Goal: Information Seeking & Learning: Learn about a topic

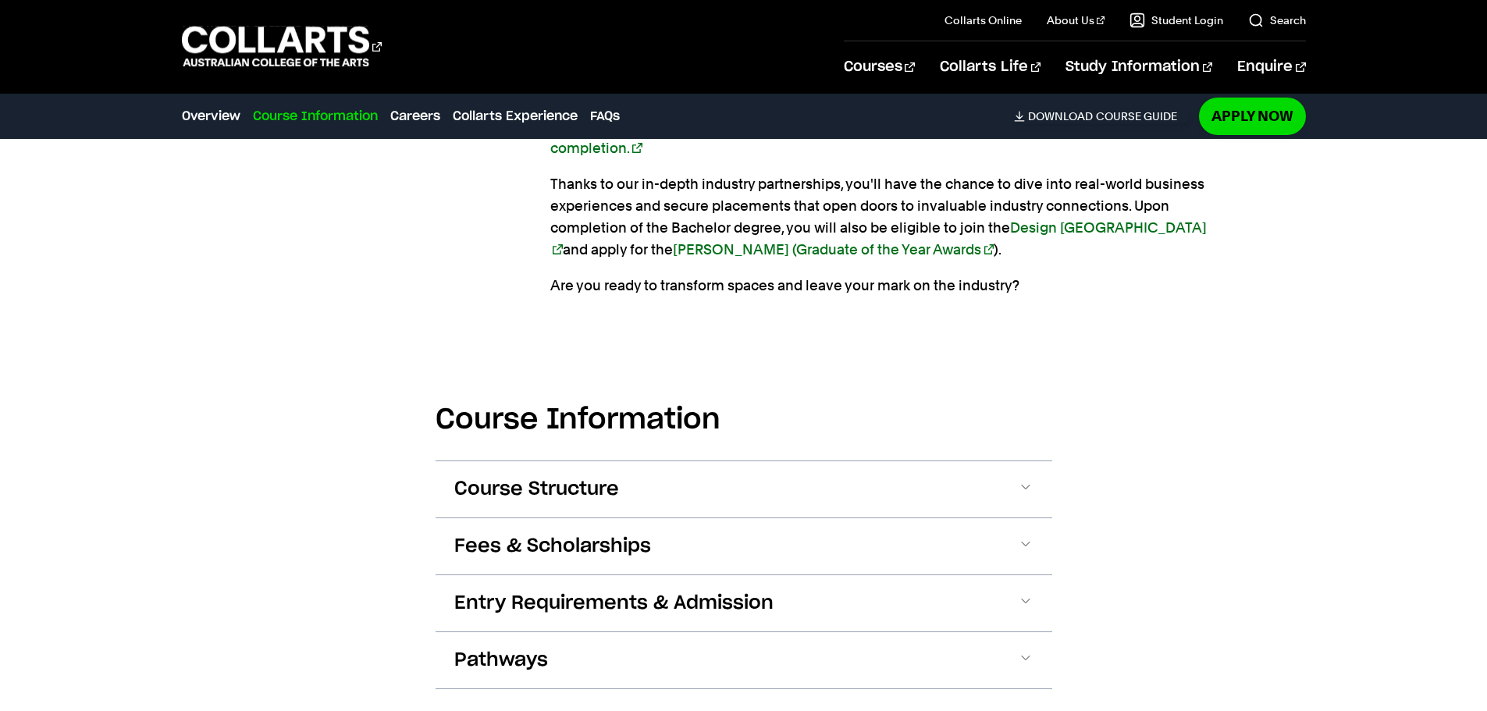
scroll to position [1561, 0]
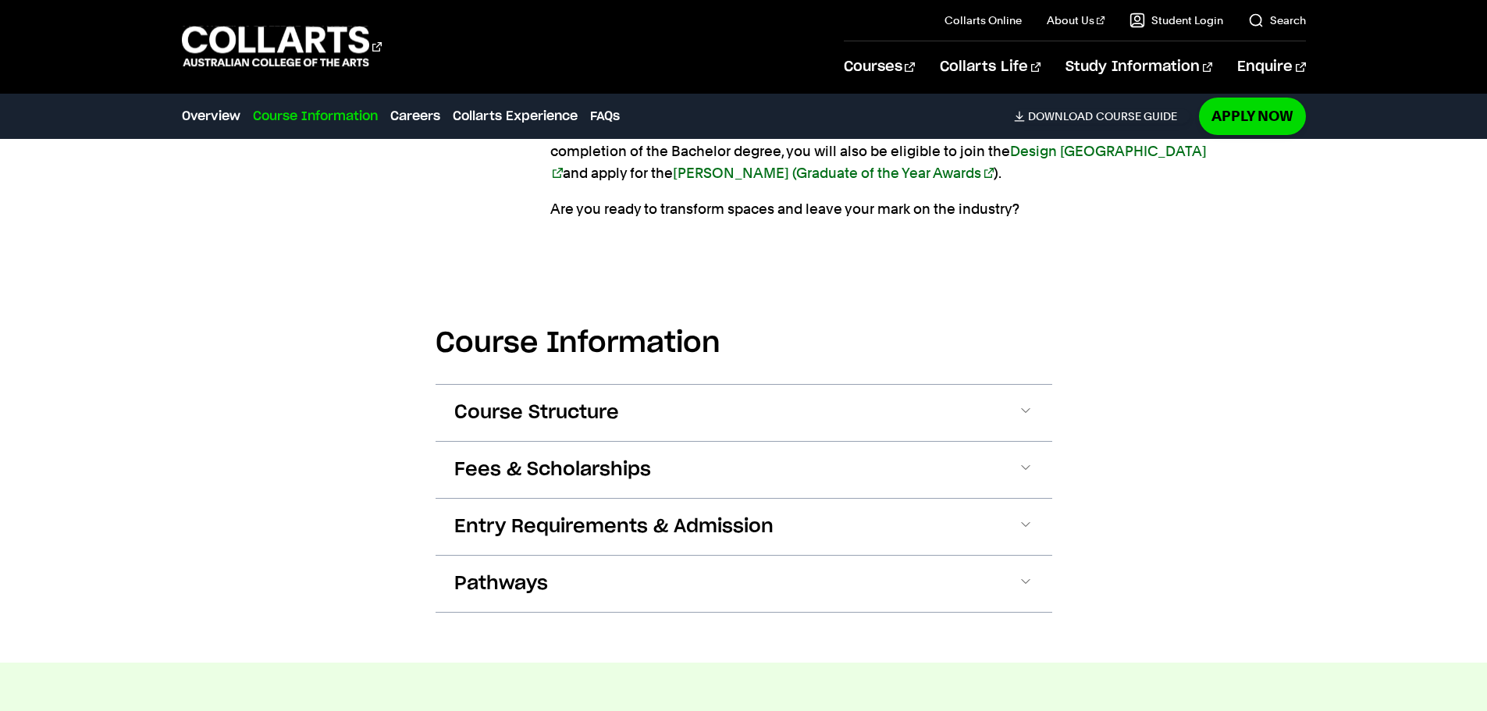
click at [1068, 421] on div "Course Information Course Structure Bachelor of Arts (Interior Design) The Bach…" at bounding box center [743, 458] width 1377 height 410
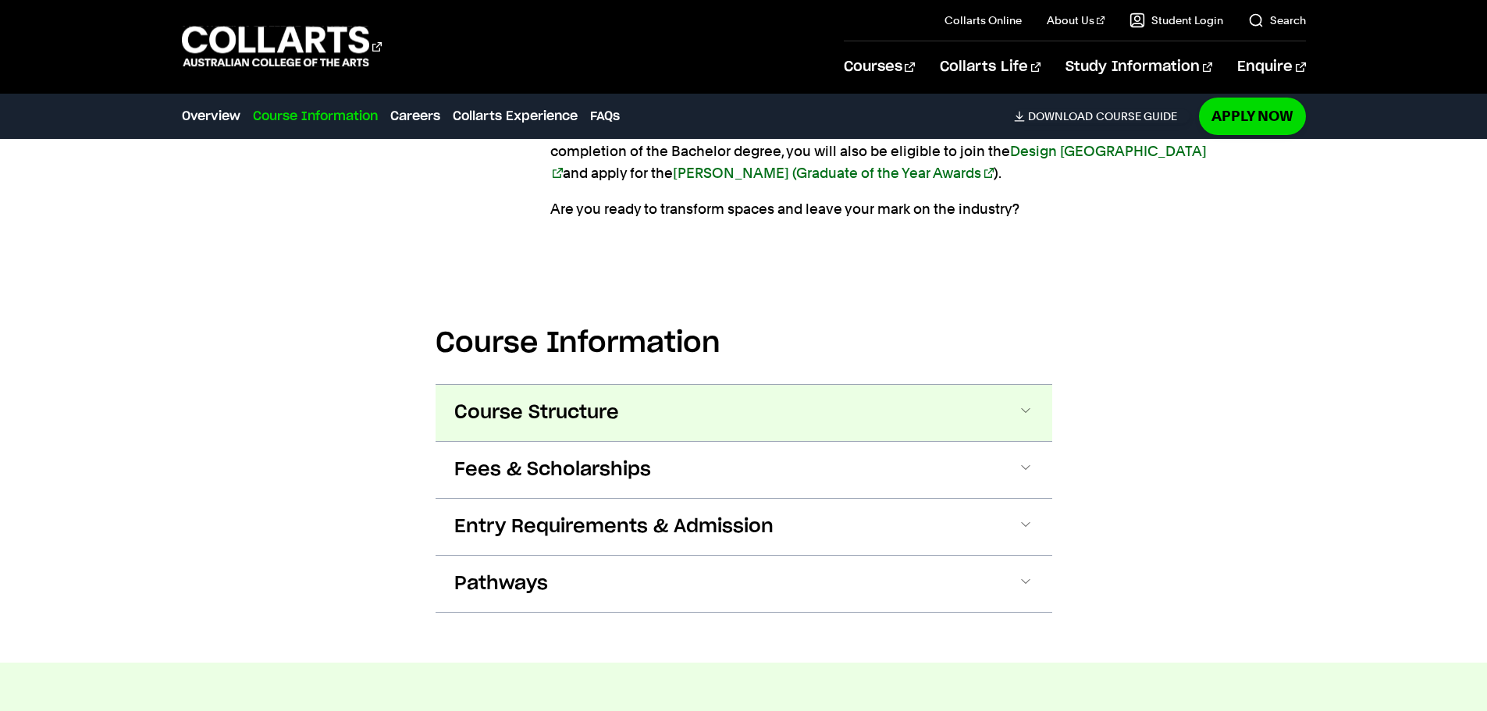
click at [1023, 417] on span at bounding box center [1026, 413] width 16 height 20
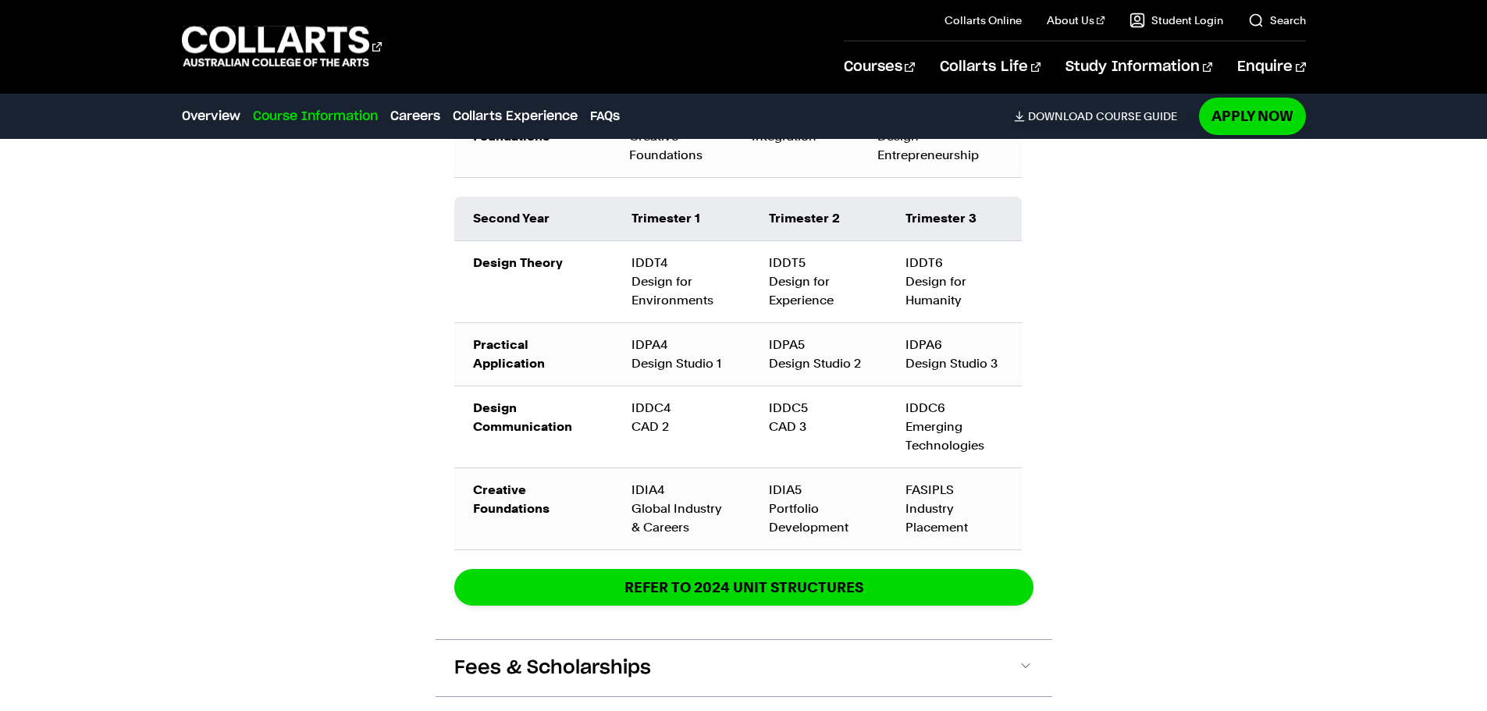
scroll to position [2586, 0]
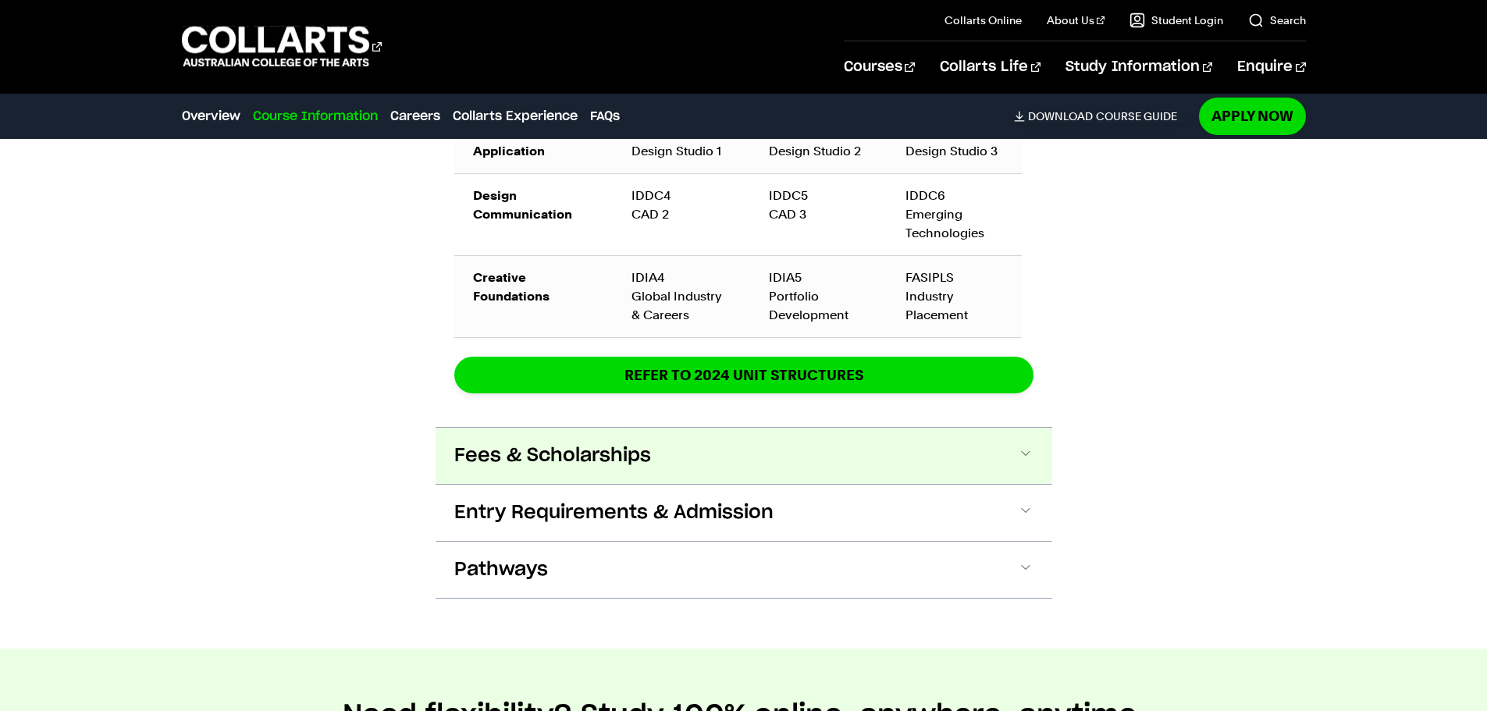
click at [1025, 445] on button "Fees & Scholarships" at bounding box center [744, 456] width 617 height 56
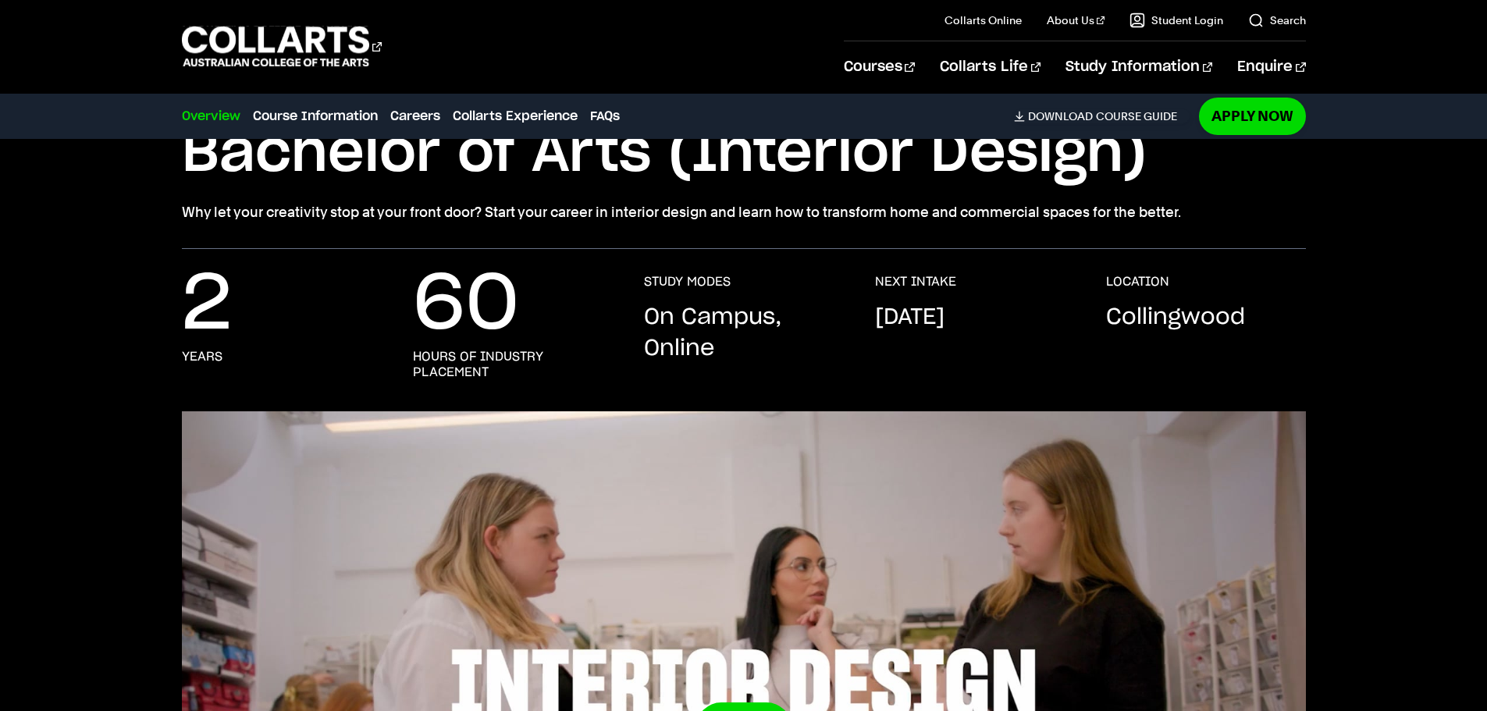
scroll to position [63, 0]
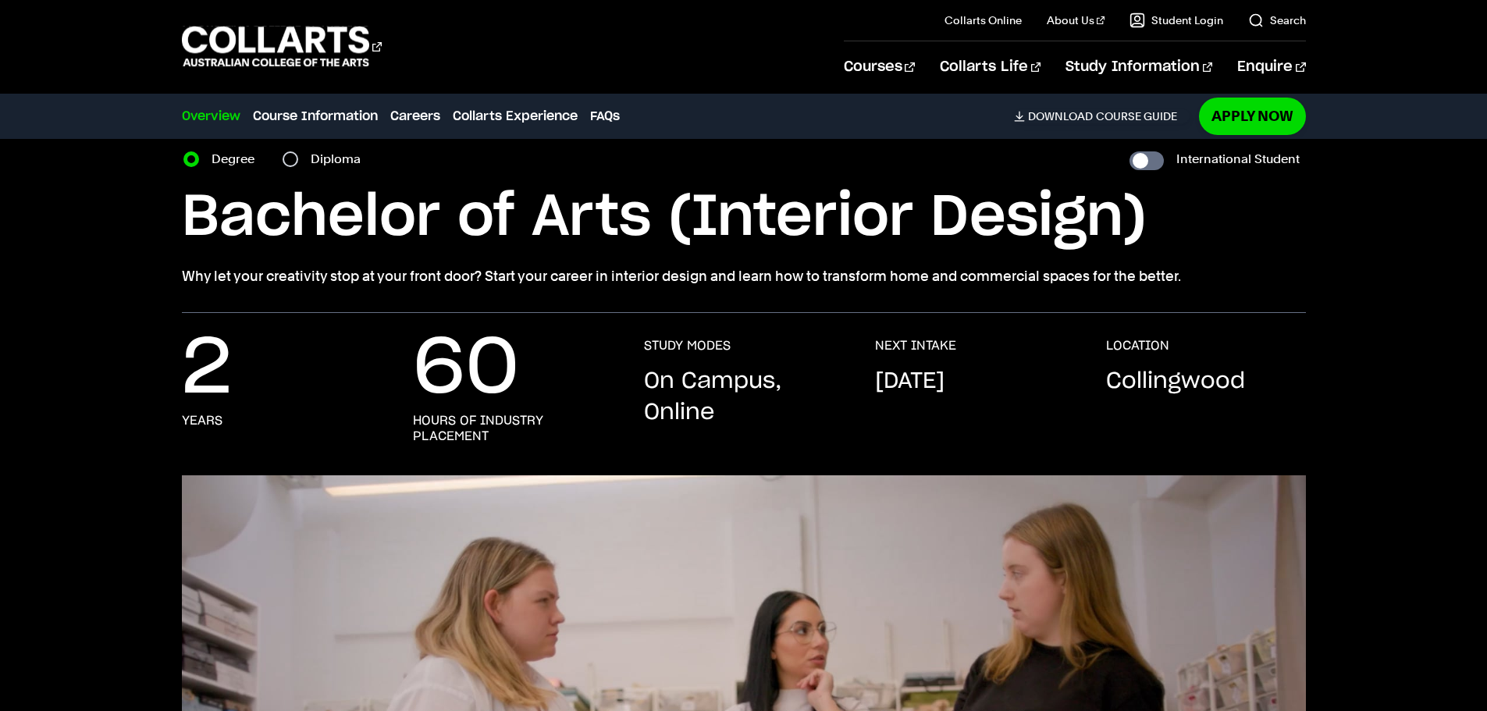
click at [323, 164] on label "Diploma" at bounding box center [340, 159] width 59 height 22
click at [298, 164] on input "Diploma" at bounding box center [291, 159] width 16 height 16
radio input "true"
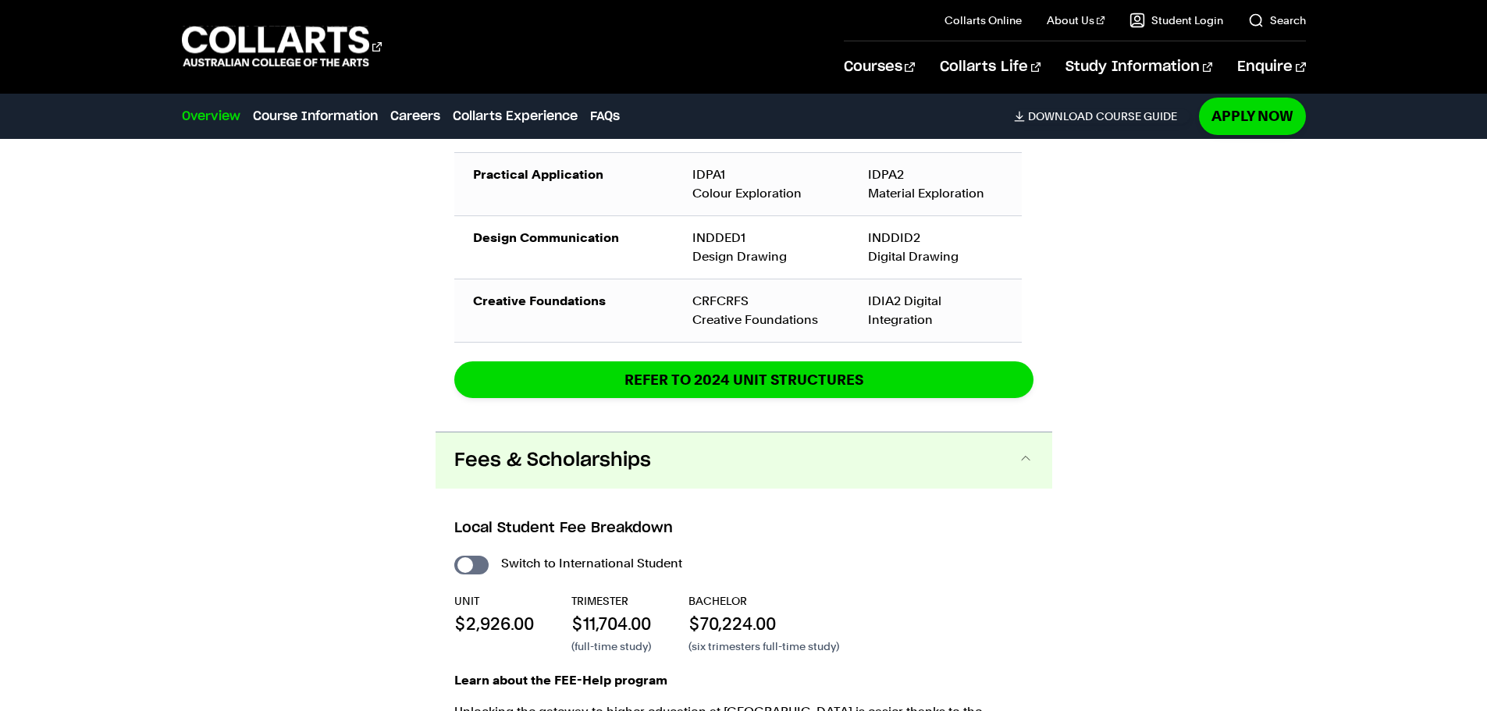
scroll to position [2171, 0]
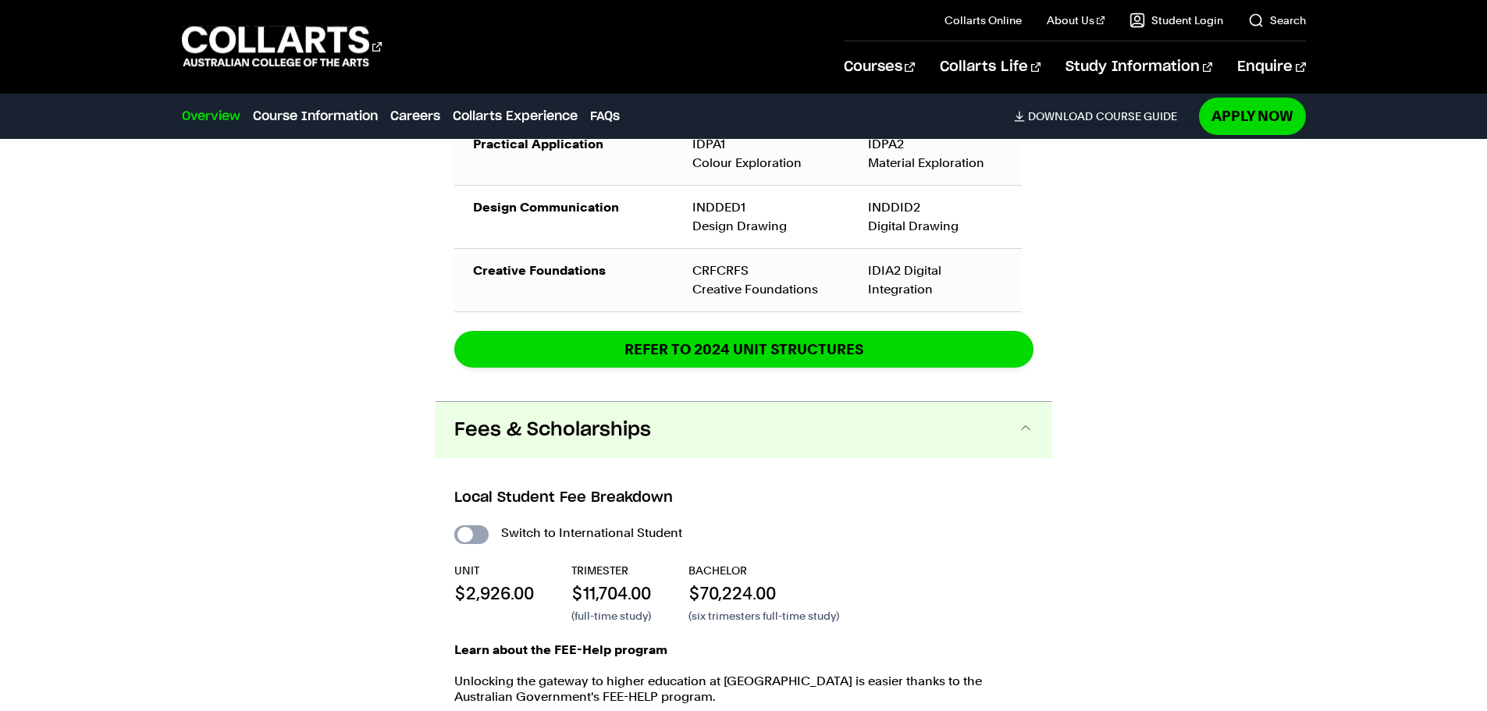
click at [0, 0] on input "International Student" at bounding box center [0, 0] width 0 height 0
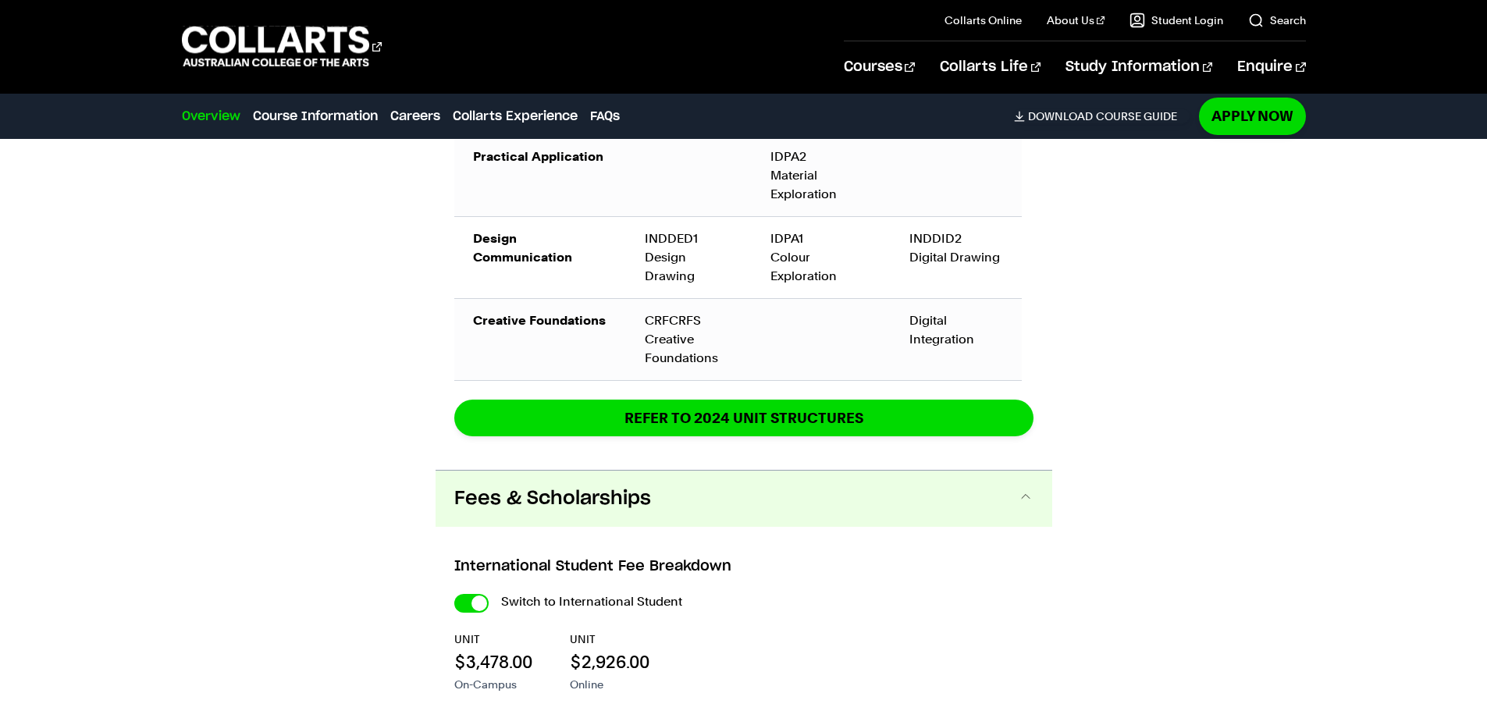
checkbox input "true"
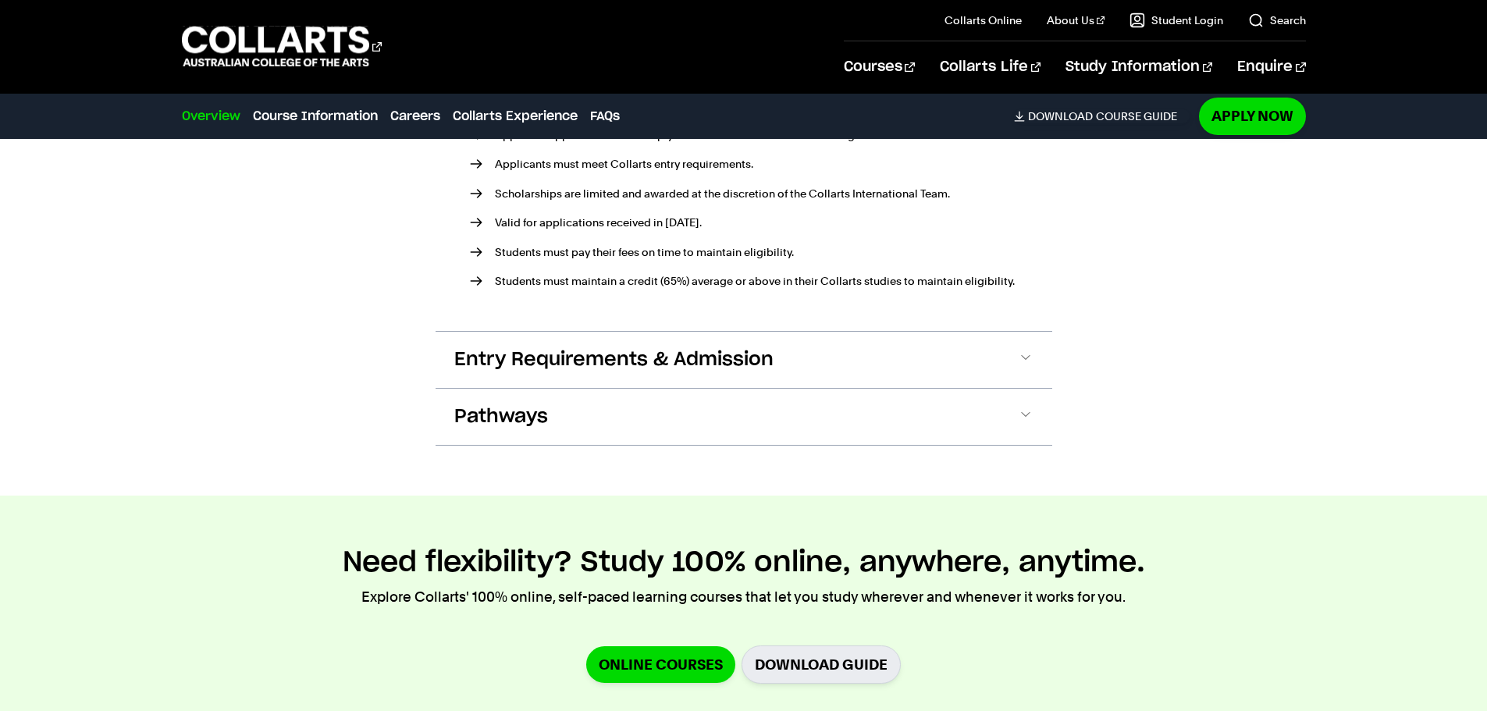
scroll to position [2951, 0]
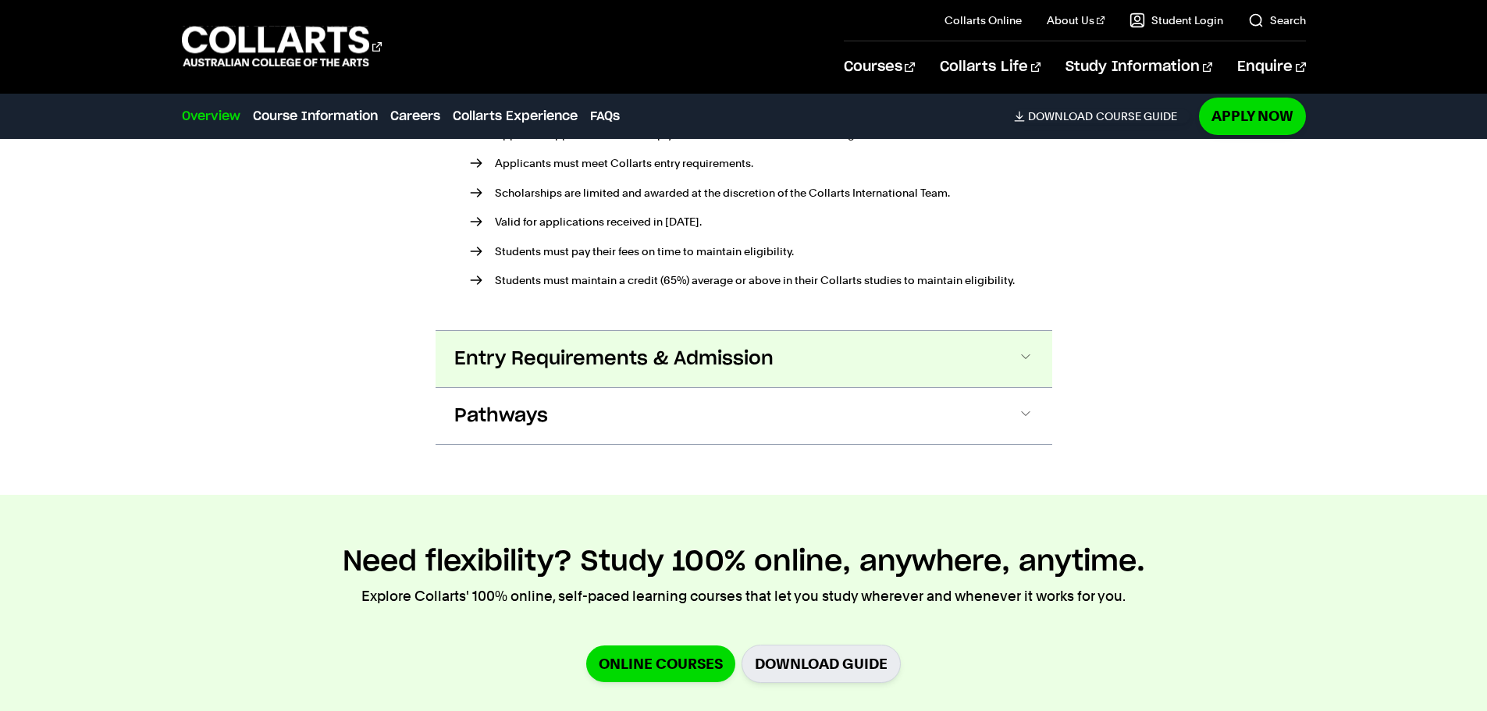
click at [0, 0] on span at bounding box center [0, 0] width 0 height 0
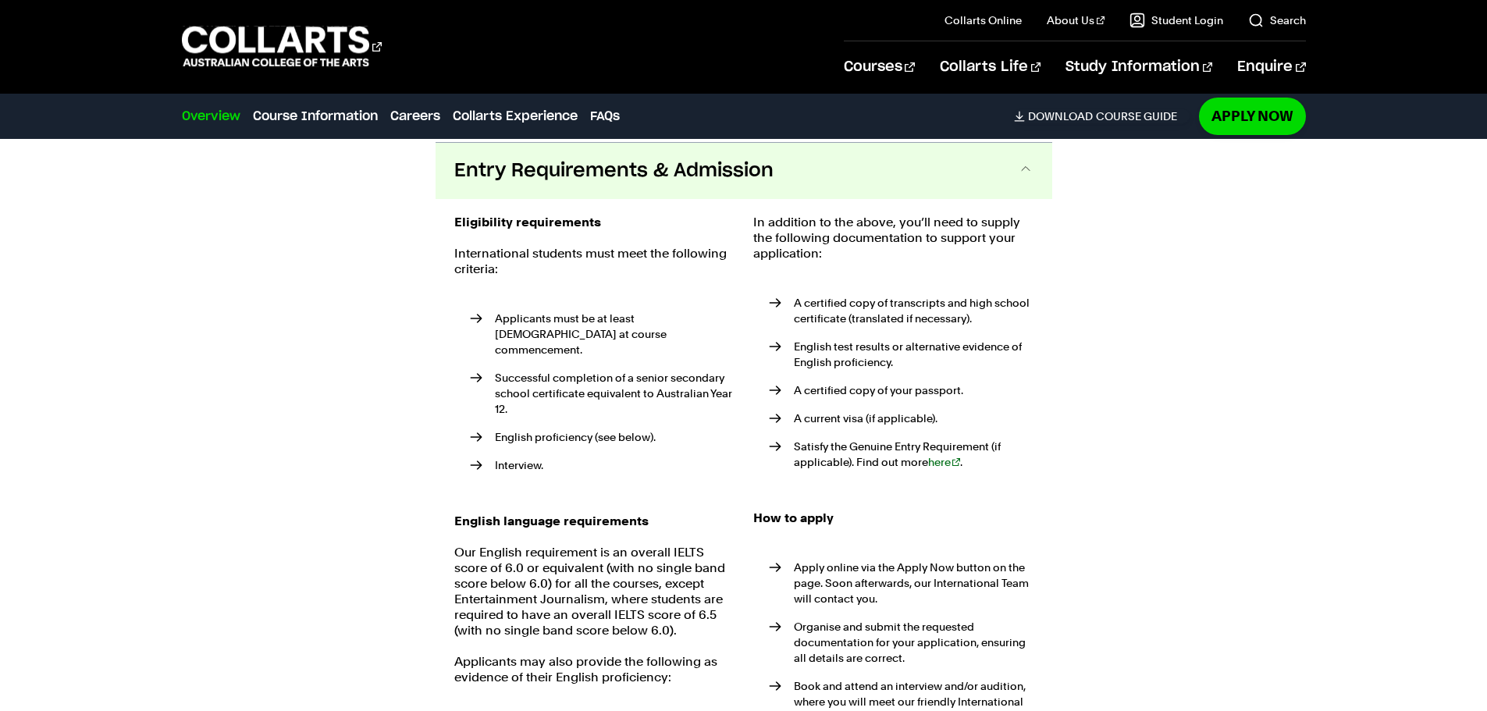
scroll to position [3142, 0]
